Goal: Task Accomplishment & Management: Complete application form

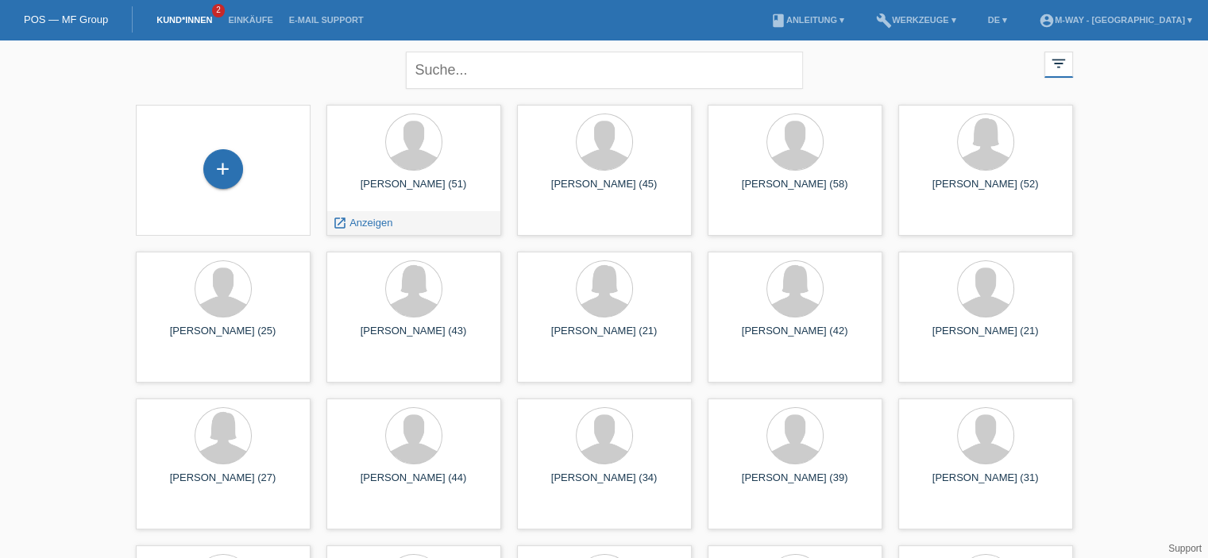
drag, startPoint x: 393, startPoint y: 171, endPoint x: 71, endPoint y: 130, distance: 324.2
click at [352, 222] on span "Anzeigen" at bounding box center [370, 222] width 43 height 12
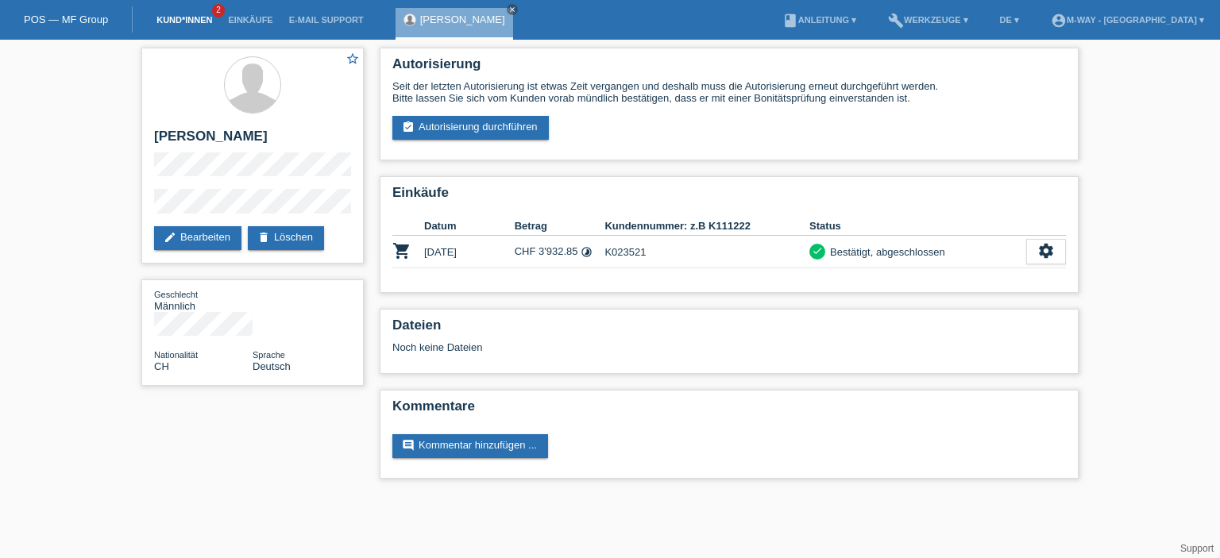
click at [172, 18] on link "Kund*innen" at bounding box center [183, 20] width 71 height 10
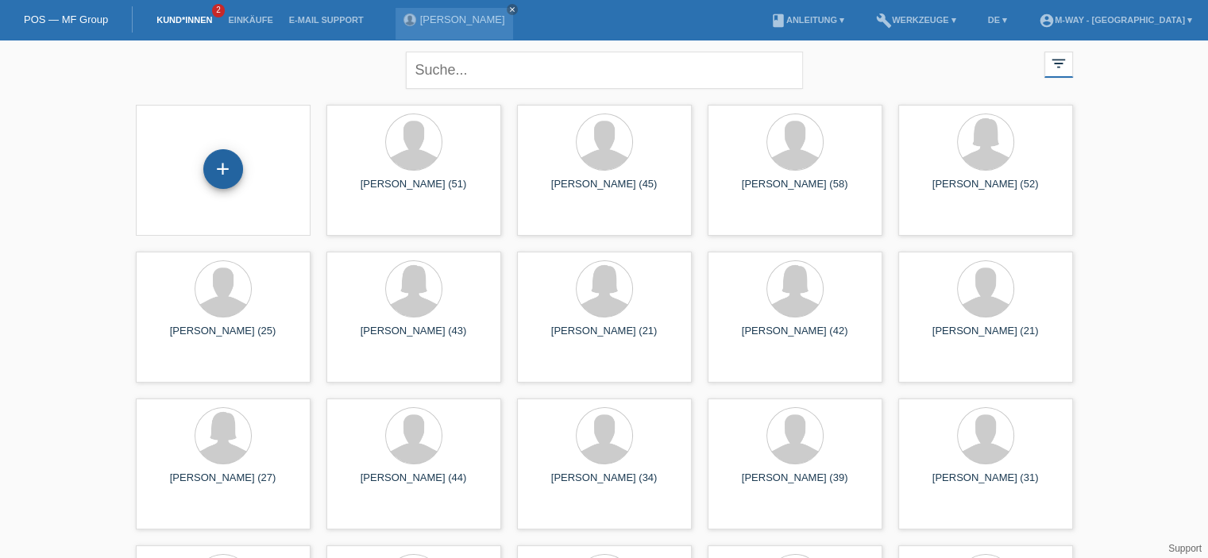
click at [225, 173] on div "+" at bounding box center [223, 169] width 40 height 40
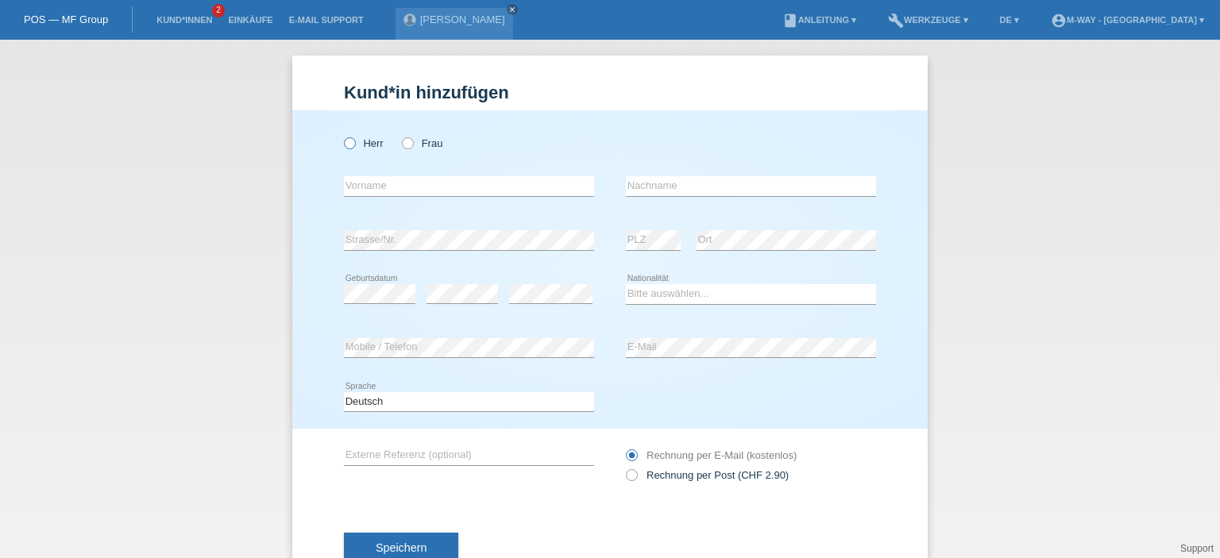
click at [372, 143] on label "Herr" at bounding box center [364, 143] width 40 height 12
click at [354, 143] on input "Herr" at bounding box center [349, 142] width 10 height 10
radio input "true"
click at [382, 189] on input "text" at bounding box center [469, 186] width 250 height 20
type input "Raoul"
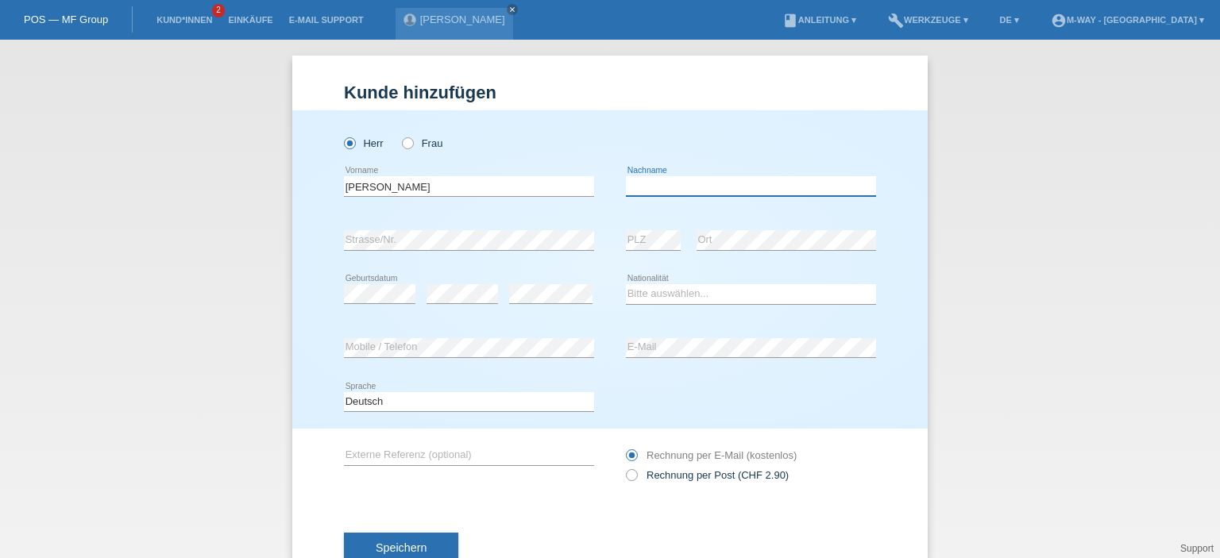
click at [699, 185] on input "text" at bounding box center [751, 186] width 250 height 20
type input "Rupp"
click at [672, 296] on select "Bitte auswählen... Schweiz Deutschland Liechtenstein Österreich ------------ Af…" at bounding box center [751, 293] width 250 height 19
select select "LI"
click at [626, 284] on select "Bitte auswählen... Schweiz Deutschland Liechtenstein Österreich ------------ Af…" at bounding box center [751, 293] width 250 height 19
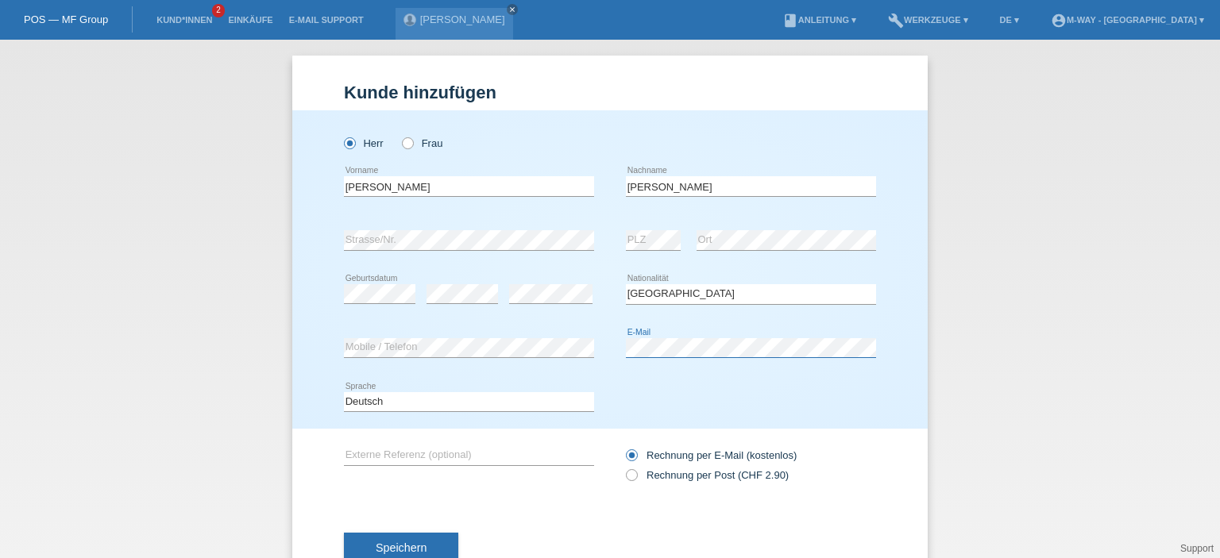
scroll to position [51, 0]
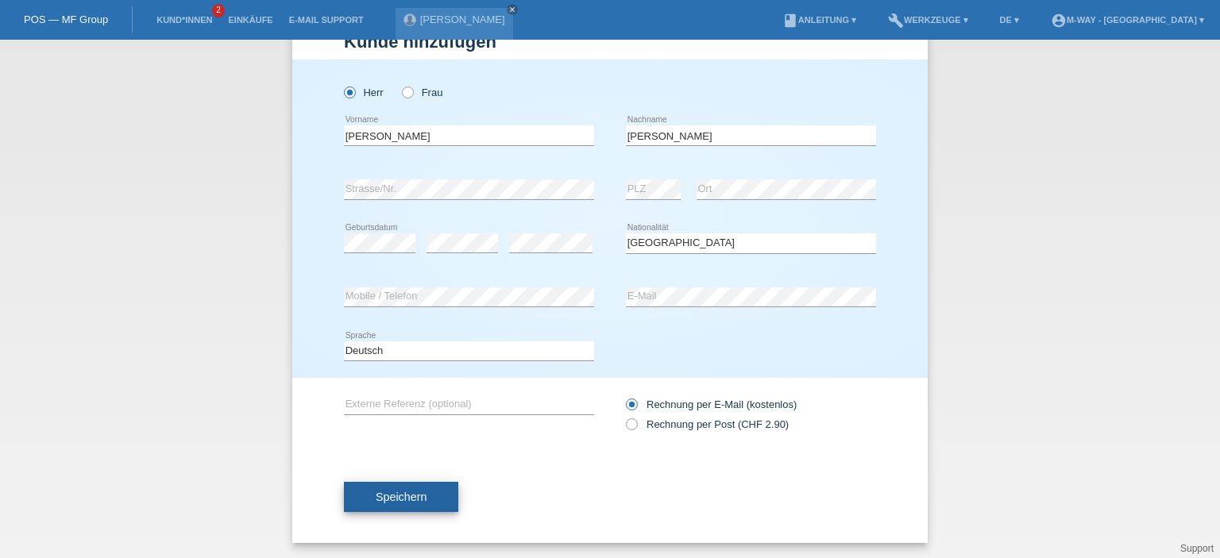
click at [378, 492] on span "Speichern" at bounding box center [401, 497] width 51 height 13
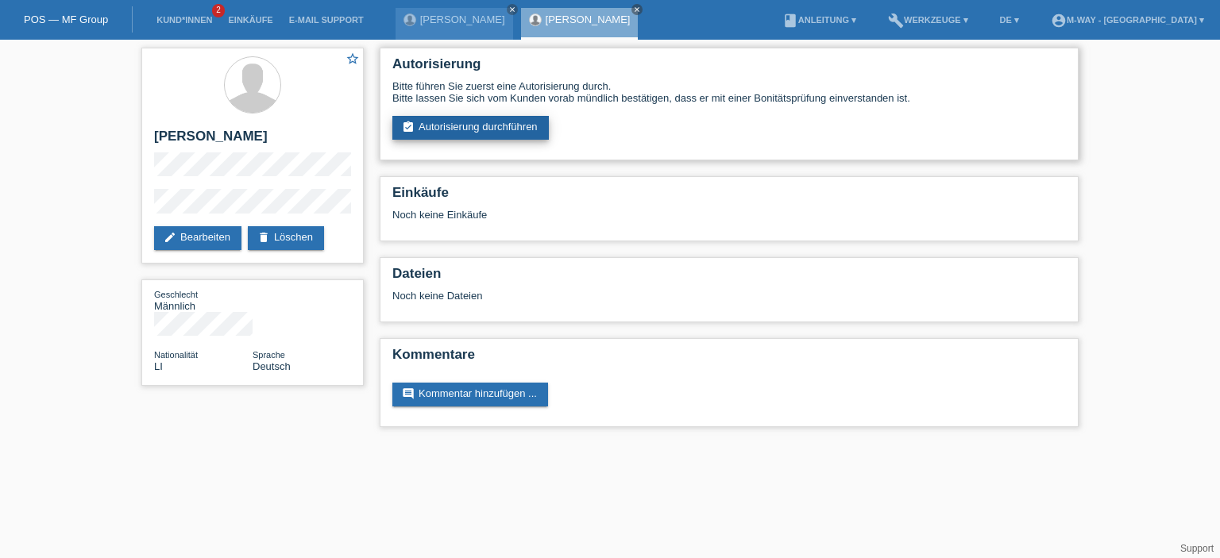
click at [480, 124] on link "assignment_turned_in Autorisierung durchführen" at bounding box center [470, 128] width 156 height 24
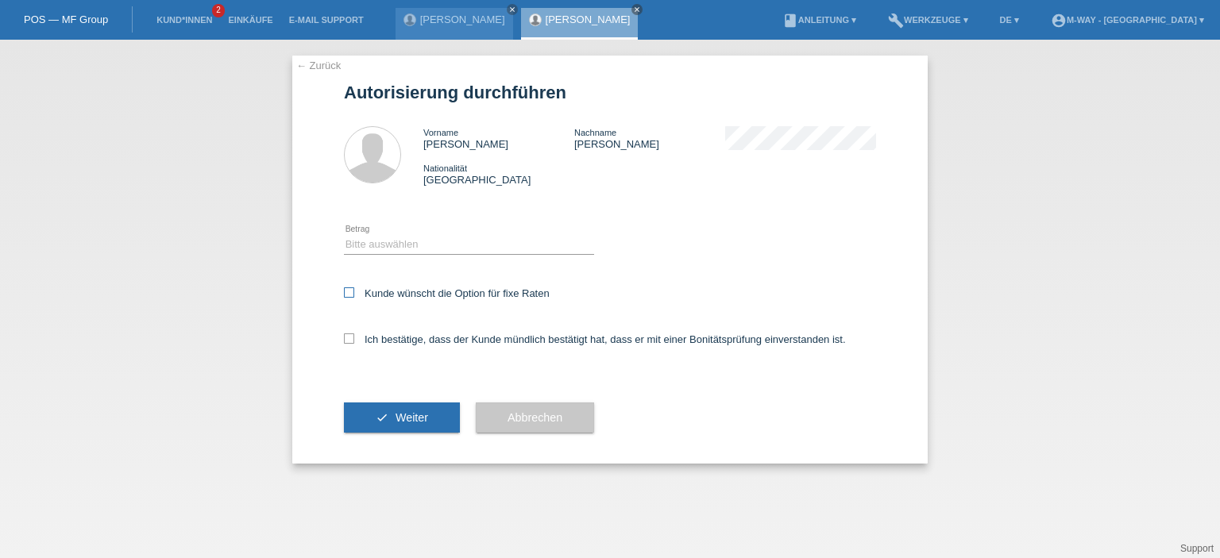
click at [346, 294] on icon at bounding box center [349, 292] width 10 height 10
click at [346, 294] on input "Kunde wünscht die Option für fixe Raten" at bounding box center [349, 292] width 10 height 10
checkbox input "true"
click at [387, 244] on select "Bitte auswählen CHF 1.00 - CHF 499.00 CHF 500.00 - CHF 1'999.00 CHF 2'000.00 - …" at bounding box center [469, 244] width 250 height 19
select select "3"
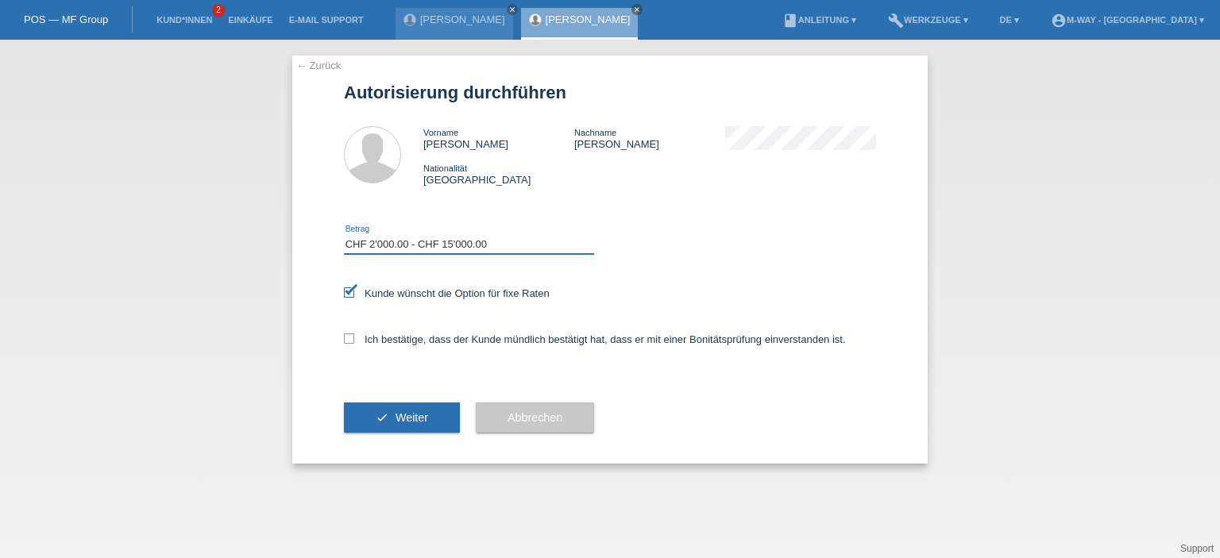
click at [344, 235] on select "Bitte auswählen CHF 1.00 - CHF 499.00 CHF 500.00 - CHF 1'999.00 CHF 2'000.00 - …" at bounding box center [469, 244] width 250 height 19
click at [391, 344] on label "Ich bestätige, dass der Kunde mündlich bestätigt hat, dass er mit einer Bonität…" at bounding box center [595, 340] width 502 height 12
click at [354, 344] on input "Ich bestätige, dass der Kunde mündlich bestätigt hat, dass er mit einer Bonität…" at bounding box center [349, 339] width 10 height 10
checkbox input "true"
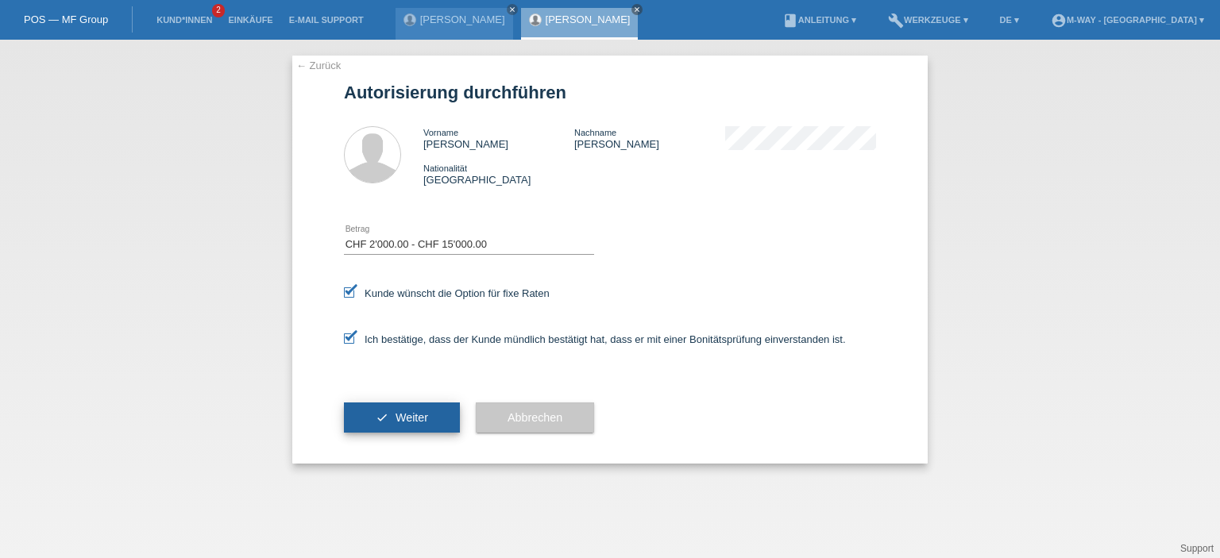
click at [399, 428] on button "check Weiter" at bounding box center [402, 418] width 116 height 30
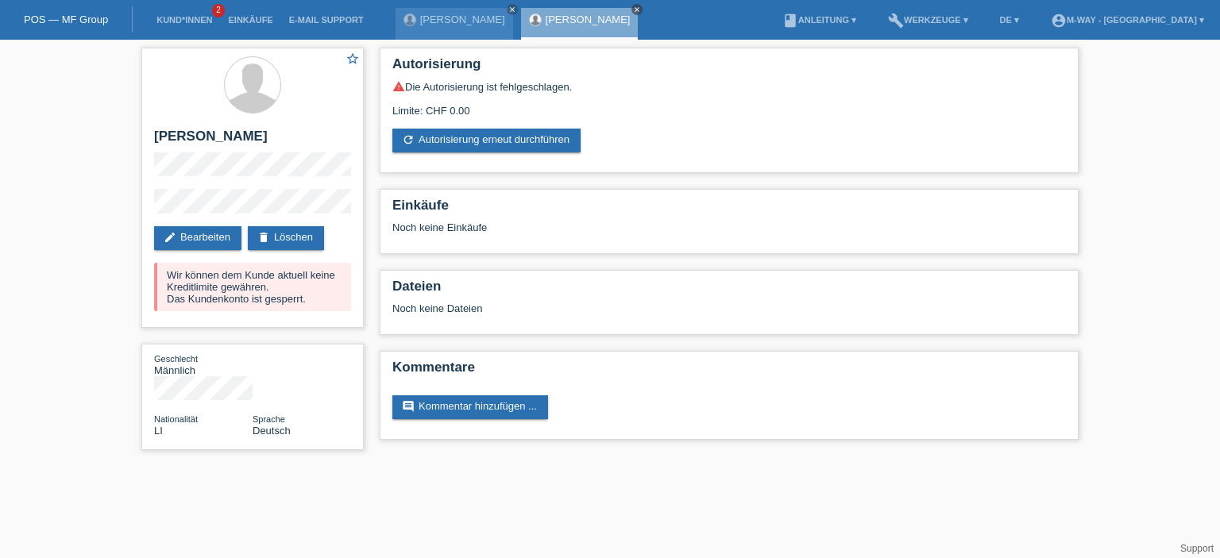
click at [633, 9] on icon "close" at bounding box center [637, 10] width 8 height 8
click at [192, 17] on link "Kund*innen" at bounding box center [183, 20] width 71 height 10
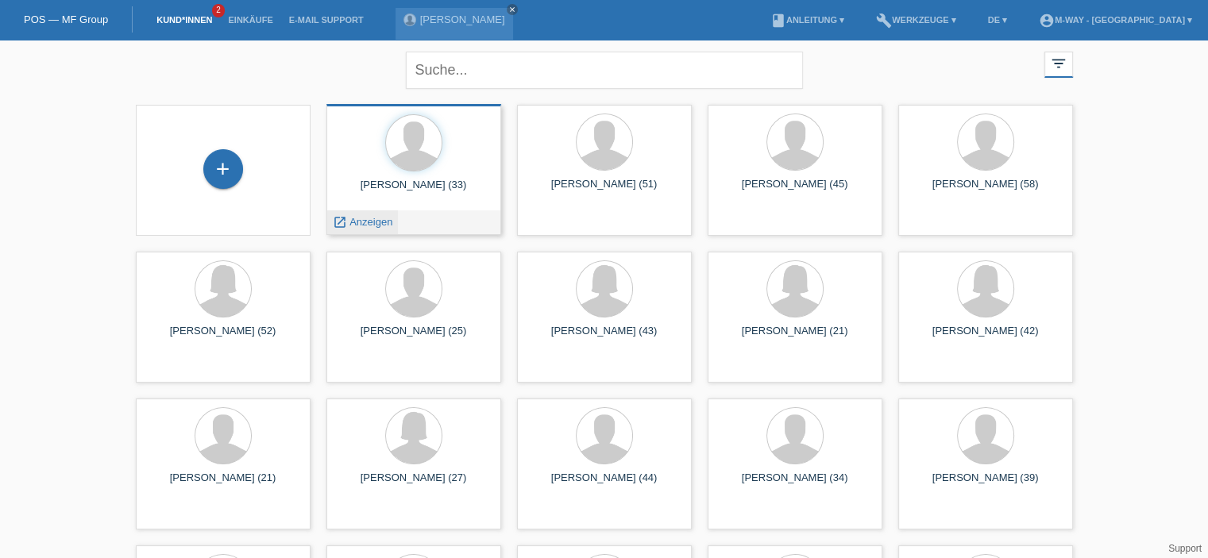
click at [365, 222] on span "Anzeigen" at bounding box center [370, 222] width 43 height 12
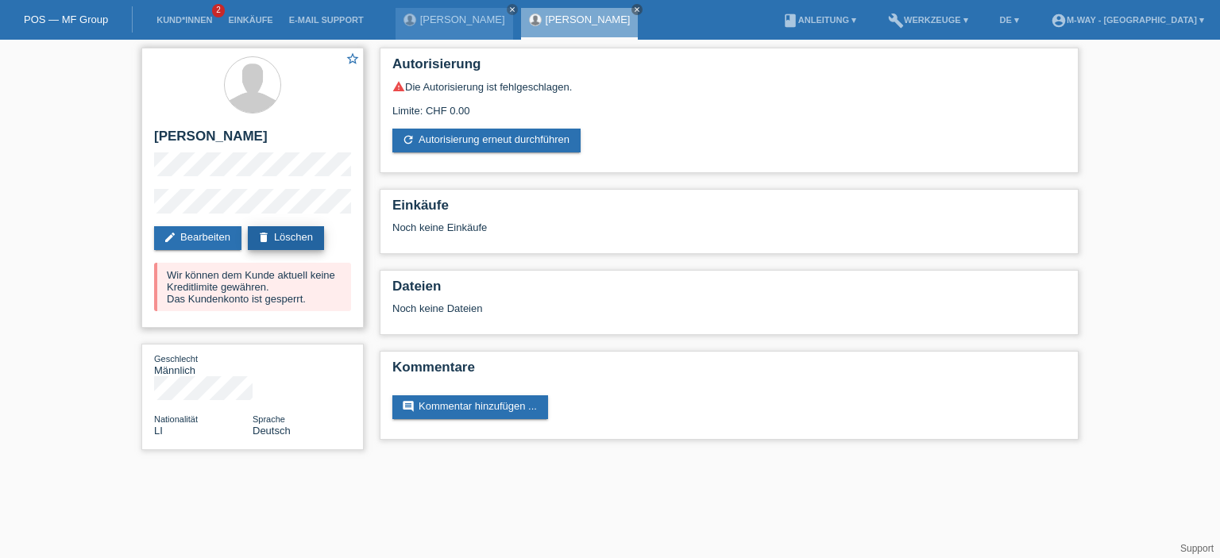
click at [299, 240] on link "delete Löschen" at bounding box center [286, 238] width 76 height 24
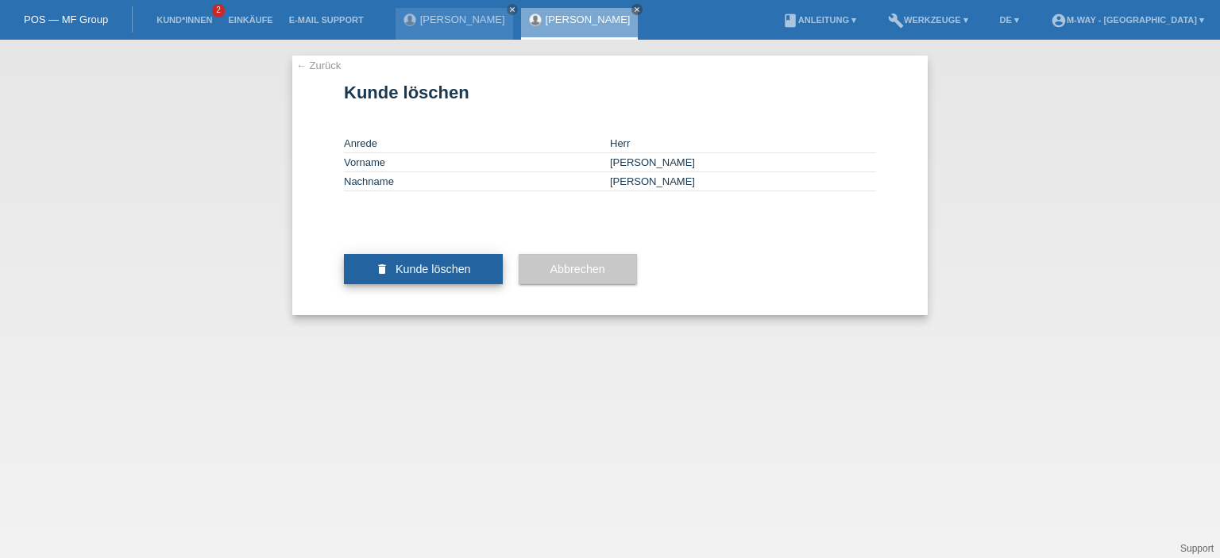
click at [454, 276] on span "Kunde löschen" at bounding box center [432, 269] width 75 height 13
